Goal: Transaction & Acquisition: Download file/media

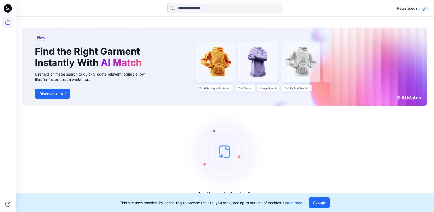
scroll to position [1, 0]
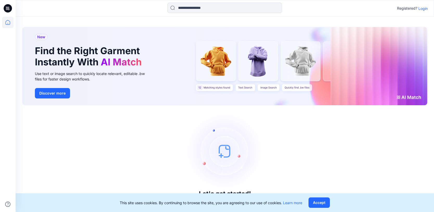
click at [94, 120] on div "Let's get started! Click New to add a style or create a folder." at bounding box center [225, 159] width 406 height 94
click at [7, 11] on icon at bounding box center [8, 8] width 8 height 8
click at [7, 23] on icon at bounding box center [7, 22] width 11 height 11
click at [425, 7] on p "Login" at bounding box center [422, 8] width 9 height 5
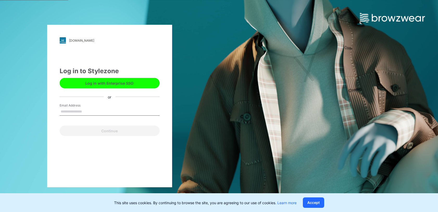
click at [112, 81] on button "Log in with Enterprise SSO" at bounding box center [110, 83] width 100 height 10
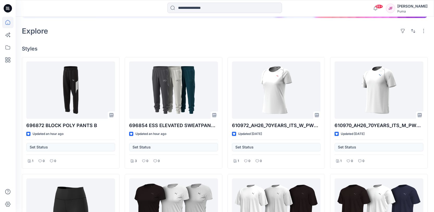
scroll to position [56, 0]
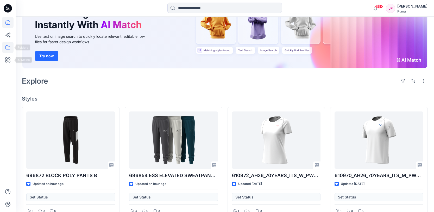
drag, startPoint x: 11, startPoint y: 45, endPoint x: 5, endPoint y: 45, distance: 5.5
click at [10, 45] on icon at bounding box center [7, 47] width 11 height 11
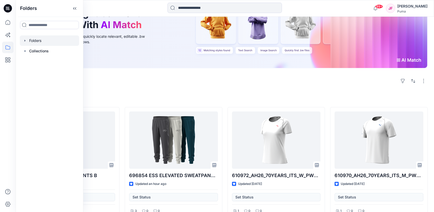
click at [42, 42] on div at bounding box center [49, 40] width 59 height 10
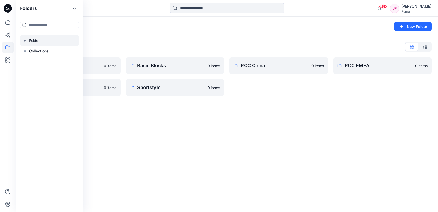
click at [143, 118] on div "Folders New Folder Folders List 3D Training 0 items RCC India 0 items Basic Blo…" at bounding box center [227, 114] width 422 height 195
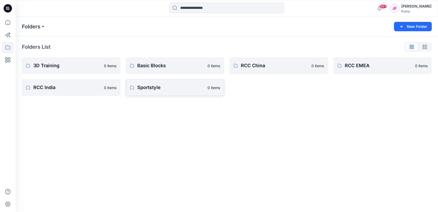
click at [168, 89] on p "Sportstyle" at bounding box center [170, 87] width 67 height 7
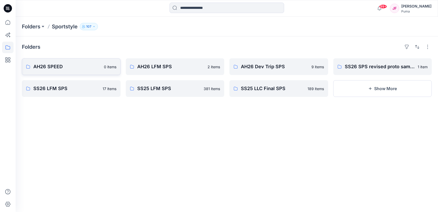
click at [103, 69] on link "AH26 SPEED 0 items" at bounding box center [71, 66] width 99 height 17
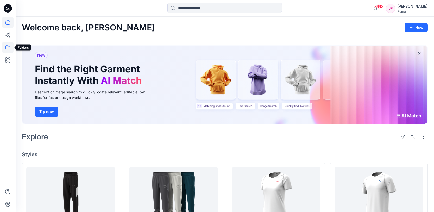
click at [10, 49] on icon at bounding box center [7, 47] width 11 height 11
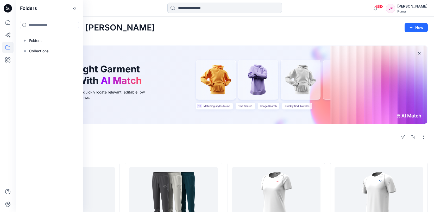
click at [202, 11] on input at bounding box center [224, 8] width 115 height 10
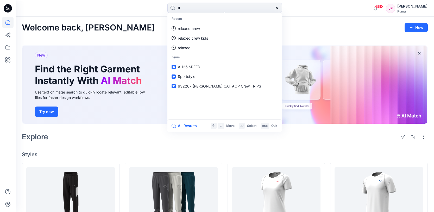
type input "**"
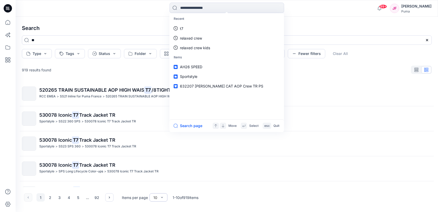
click at [159, 197] on div "10" at bounding box center [155, 197] width 9 height 5
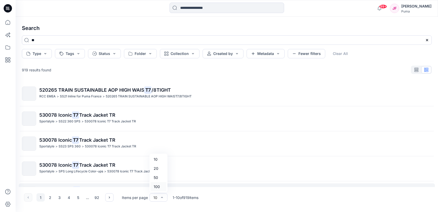
click at [159, 187] on div "100" at bounding box center [158, 186] width 16 height 9
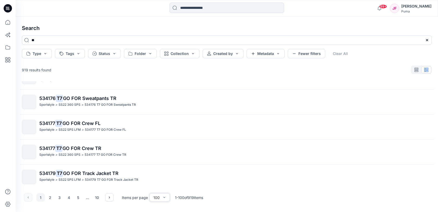
scroll to position [2393, 0]
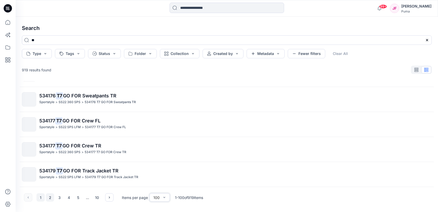
click at [51, 197] on button "2" at bounding box center [50, 197] width 8 height 8
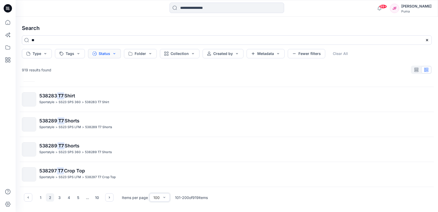
click at [107, 55] on button "Status" at bounding box center [104, 53] width 33 height 9
click at [140, 54] on button "Folder" at bounding box center [140, 53] width 33 height 9
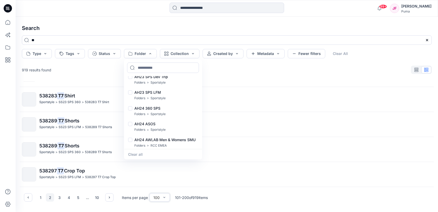
scroll to position [1932, 0]
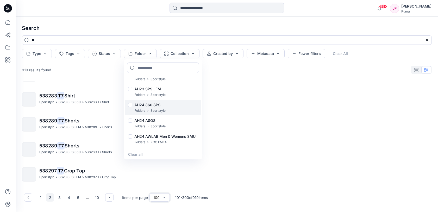
click at [131, 105] on div at bounding box center [130, 105] width 4 height 5
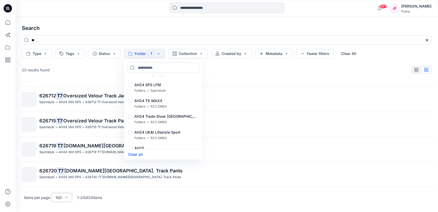
scroll to position [2320, 0]
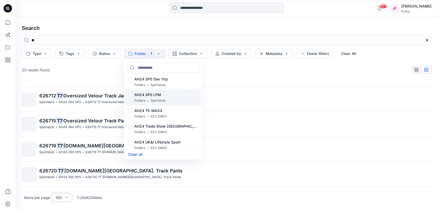
click at [130, 96] on div at bounding box center [130, 95] width 4 height 5
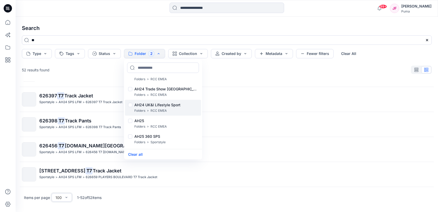
scroll to position [2364, 0]
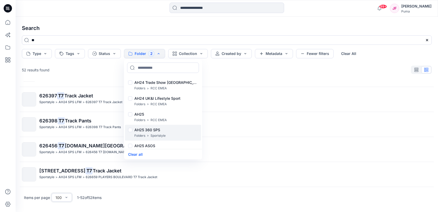
drag, startPoint x: 131, startPoint y: 130, endPoint x: 139, endPoint y: 131, distance: 8.2
click at [131, 130] on div at bounding box center [130, 130] width 4 height 5
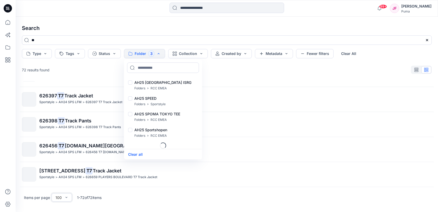
scroll to position [2776, 0]
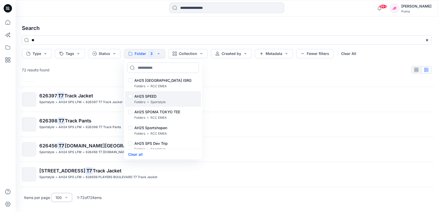
click at [132, 97] on div at bounding box center [130, 96] width 4 height 5
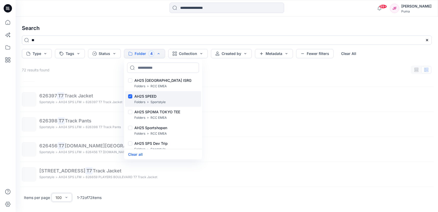
click at [130, 97] on div at bounding box center [130, 96] width 4 height 5
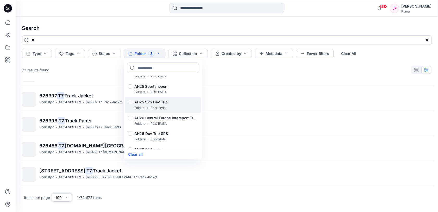
scroll to position [2822, 0]
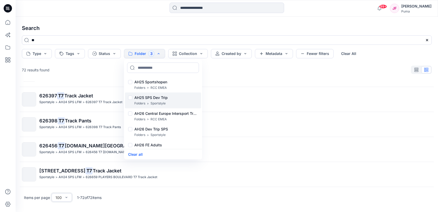
click at [131, 98] on div at bounding box center [130, 98] width 4 height 5
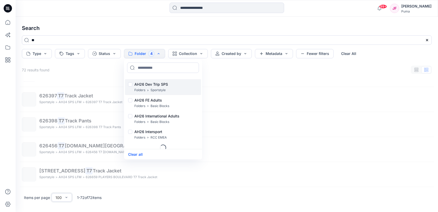
scroll to position [2871, 0]
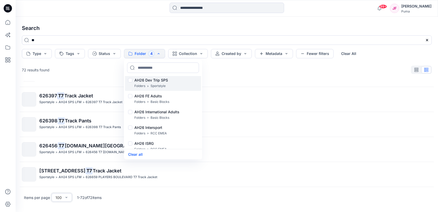
click at [130, 81] on div at bounding box center [130, 80] width 4 height 5
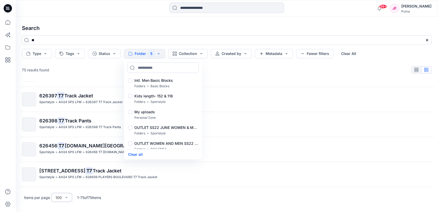
scroll to position [3151, 0]
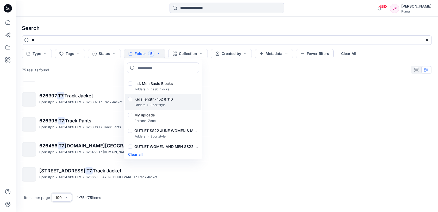
click at [131, 100] on div at bounding box center [130, 99] width 4 height 5
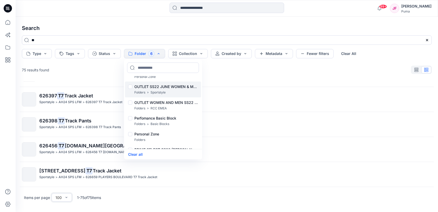
scroll to position [3218, 0]
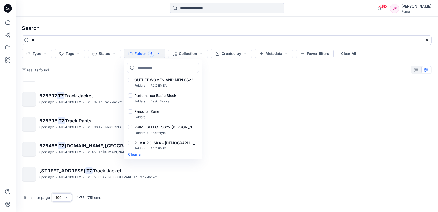
drag, startPoint x: 157, startPoint y: 24, endPoint x: 149, endPoint y: 25, distance: 8.6
click at [157, 24] on h4 "Search" at bounding box center [227, 28] width 418 height 15
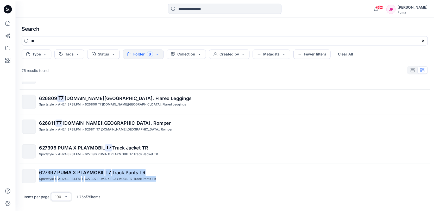
scroll to position [1768, 0]
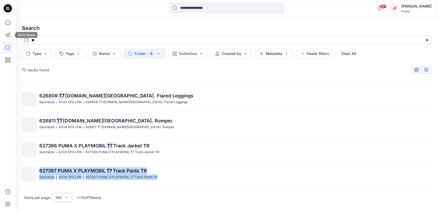
click at [6, 46] on icon at bounding box center [7, 47] width 5 height 4
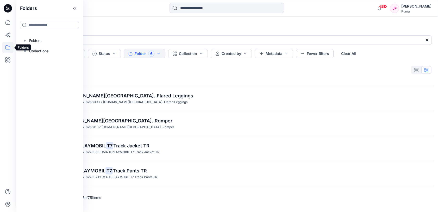
click at [6, 46] on icon at bounding box center [7, 47] width 5 height 4
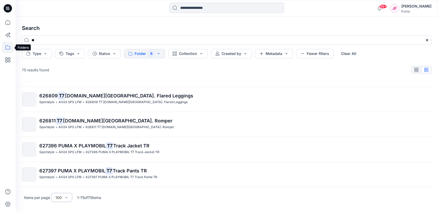
drag, startPoint x: 10, startPoint y: 47, endPoint x: 7, endPoint y: 45, distance: 3.5
click at [10, 47] on icon at bounding box center [7, 47] width 5 height 4
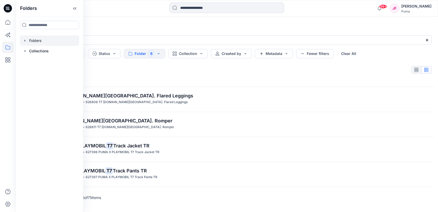
click at [34, 38] on div at bounding box center [49, 40] width 59 height 10
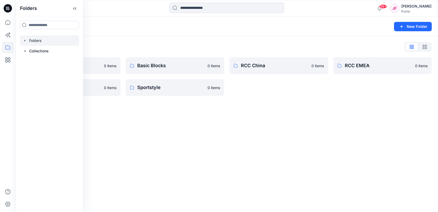
click at [227, 123] on div "Folders New Folder Folders List 3D Training 0 items RCC India 0 items Basic Blo…" at bounding box center [227, 114] width 422 height 195
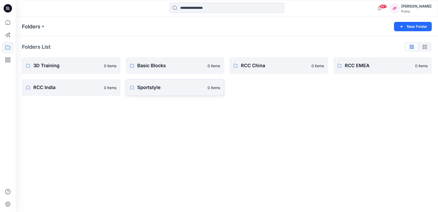
click at [173, 90] on p "Sportstyle" at bounding box center [170, 87] width 67 height 7
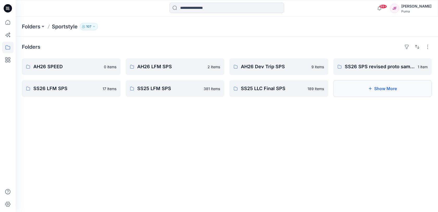
click at [361, 92] on button "Show More" at bounding box center [382, 88] width 99 height 17
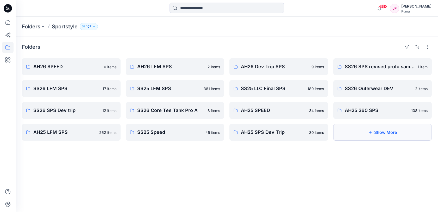
click at [345, 135] on button "Show More" at bounding box center [382, 132] width 99 height 17
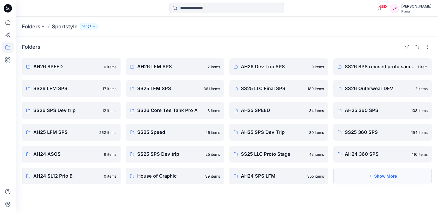
click at [355, 179] on button "Show More" at bounding box center [382, 176] width 99 height 17
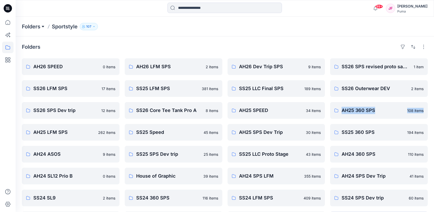
click at [41, 27] on button at bounding box center [42, 26] width 5 height 7
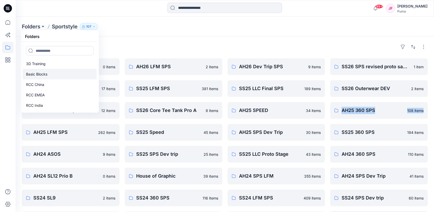
click at [41, 74] on p "Basic Blocks" at bounding box center [36, 74] width 21 height 6
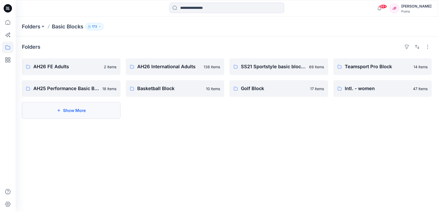
click at [91, 113] on button "Show More" at bounding box center [71, 110] width 99 height 17
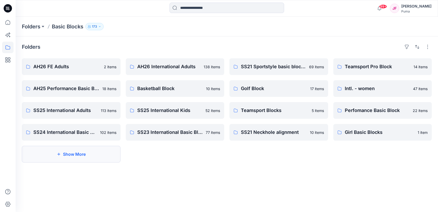
click at [96, 155] on button "Show More" at bounding box center [71, 154] width 99 height 17
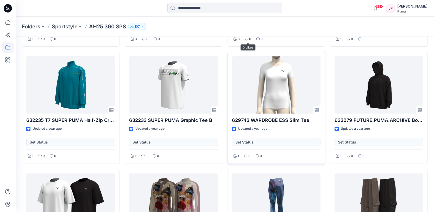
scroll to position [474, 0]
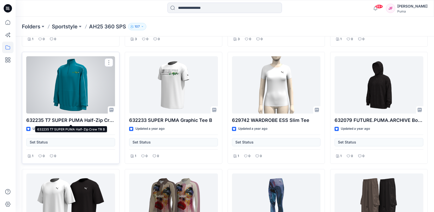
click at [65, 120] on p "632235 T7 SUPER PUMA Half-Zip Crew TR B" at bounding box center [70, 120] width 89 height 7
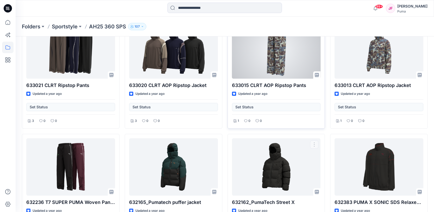
scroll to position [2720, 0]
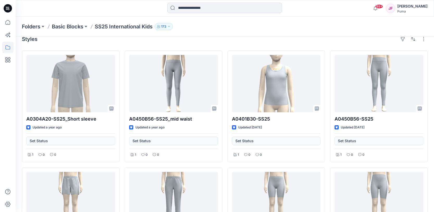
scroll to position [8, 0]
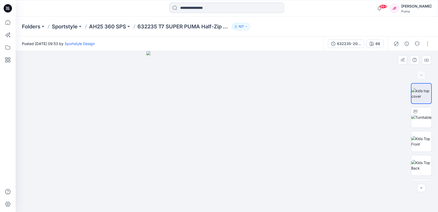
drag, startPoint x: 240, startPoint y: 142, endPoint x: 277, endPoint y: 141, distance: 37.3
click at [280, 141] on img at bounding box center [226, 131] width 161 height 161
click at [424, 119] on img at bounding box center [421, 117] width 20 height 5
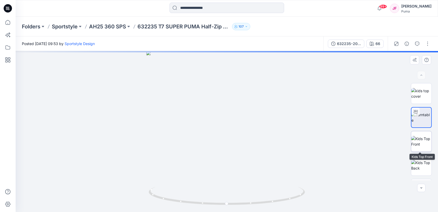
click at [421, 139] on img at bounding box center [421, 141] width 20 height 11
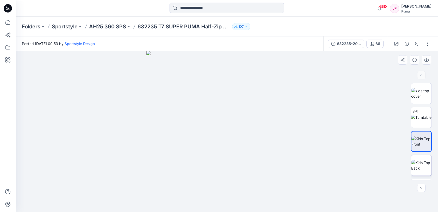
click at [421, 169] on img at bounding box center [421, 165] width 20 height 11
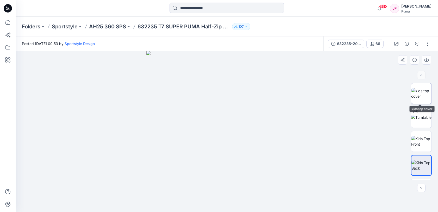
click at [422, 95] on img at bounding box center [421, 93] width 20 height 11
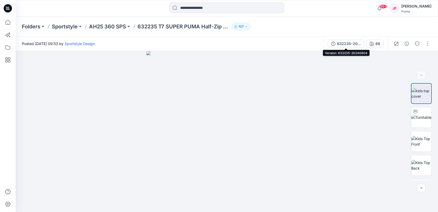
click at [348, 44] on div "632235-20240804" at bounding box center [349, 44] width 24 height 6
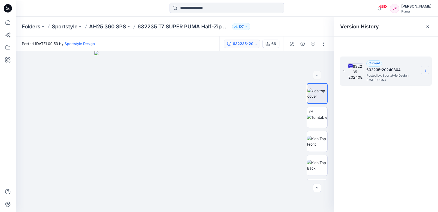
click at [426, 71] on icon at bounding box center [425, 70] width 4 height 4
click at [412, 80] on span "Download Source BW File" at bounding box center [399, 80] width 44 height 6
